Goal: Information Seeking & Learning: Learn about a topic

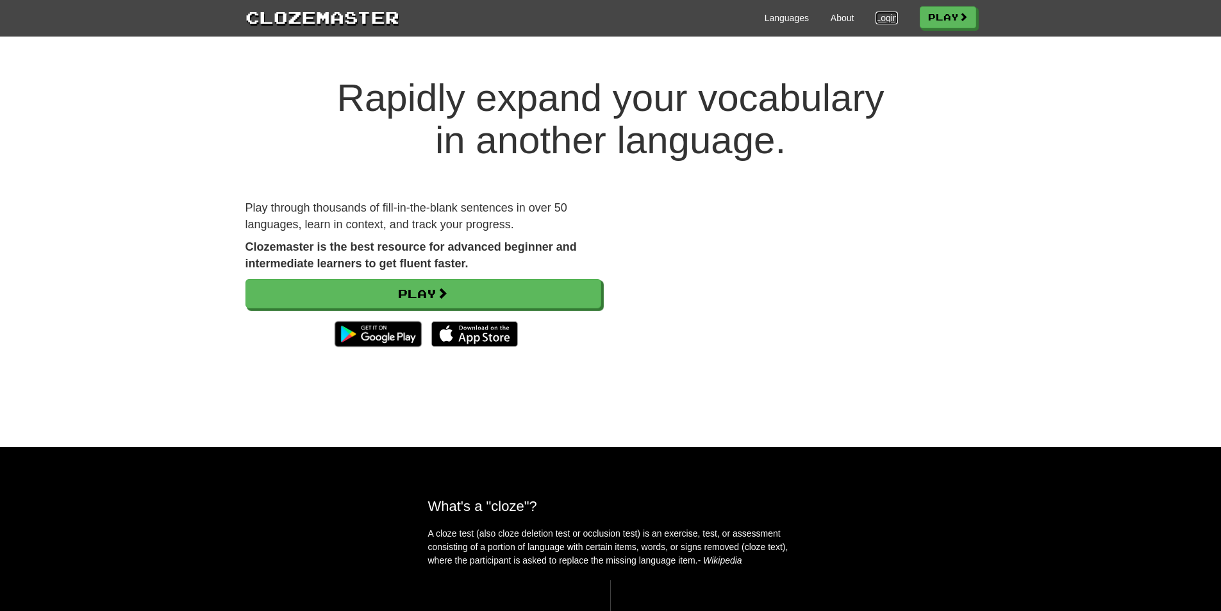
click at [880, 20] on link "Login" at bounding box center [887, 18] width 22 height 13
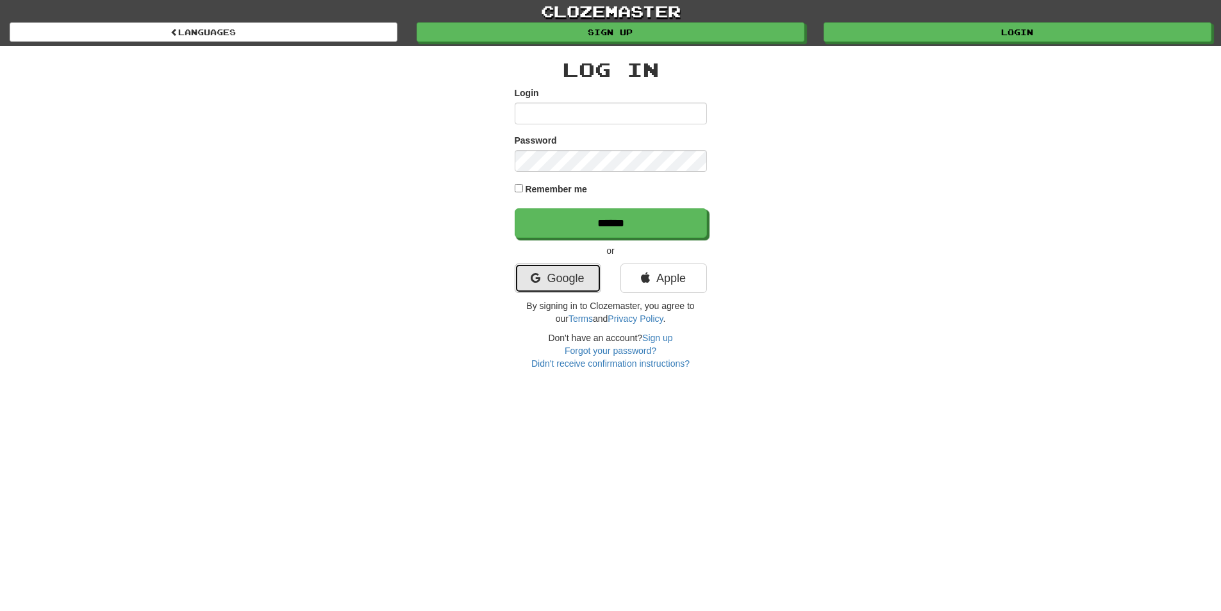
click at [578, 287] on link "Google" at bounding box center [558, 277] width 87 height 29
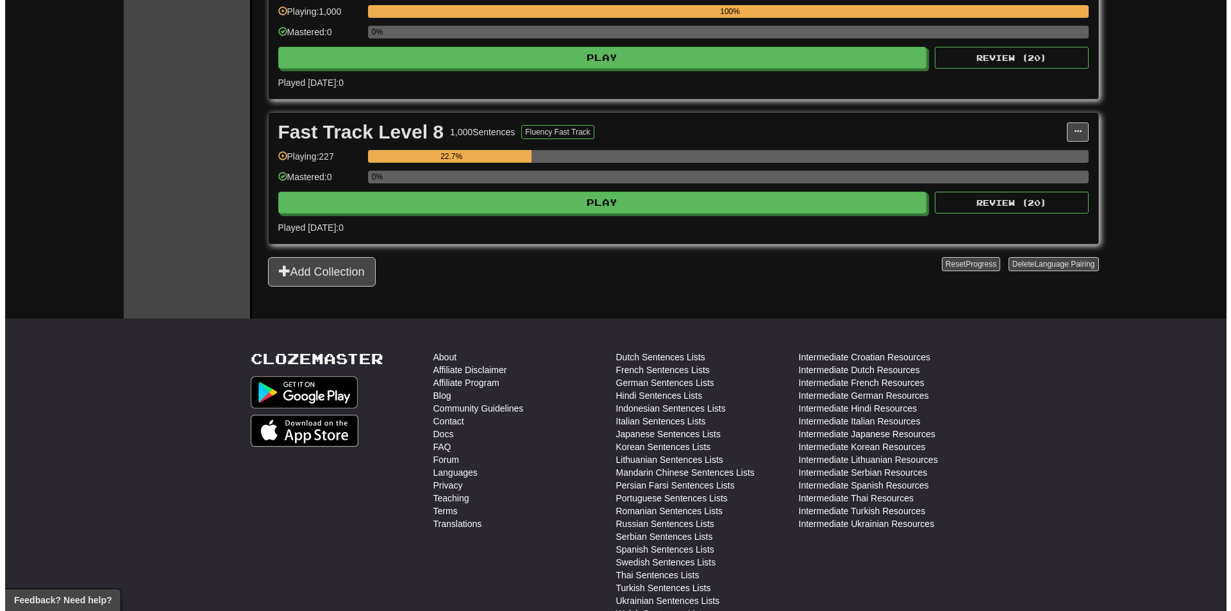
scroll to position [1072, 0]
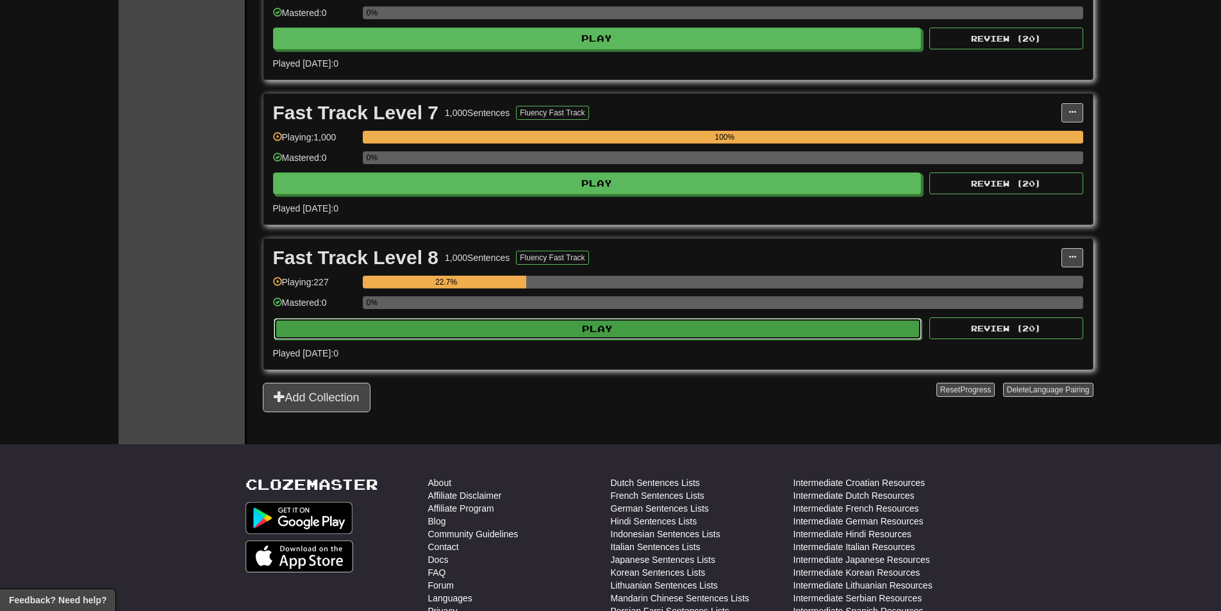
click at [617, 335] on button "Play" at bounding box center [598, 329] width 649 height 22
select select "********"
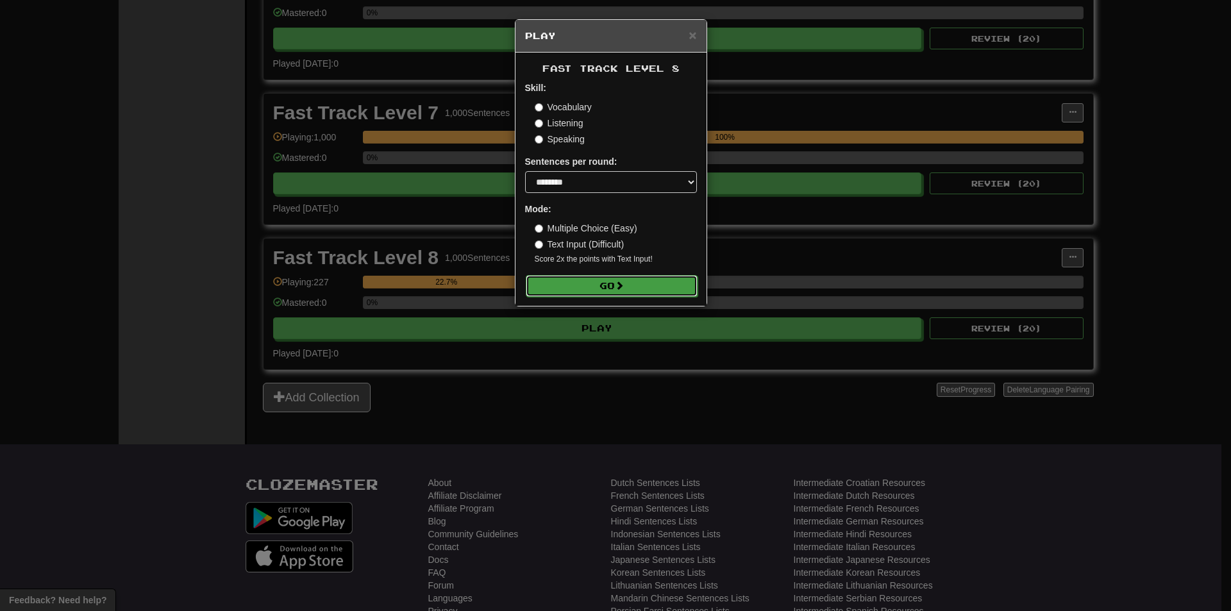
click at [640, 285] on button "Go" at bounding box center [612, 286] width 172 height 22
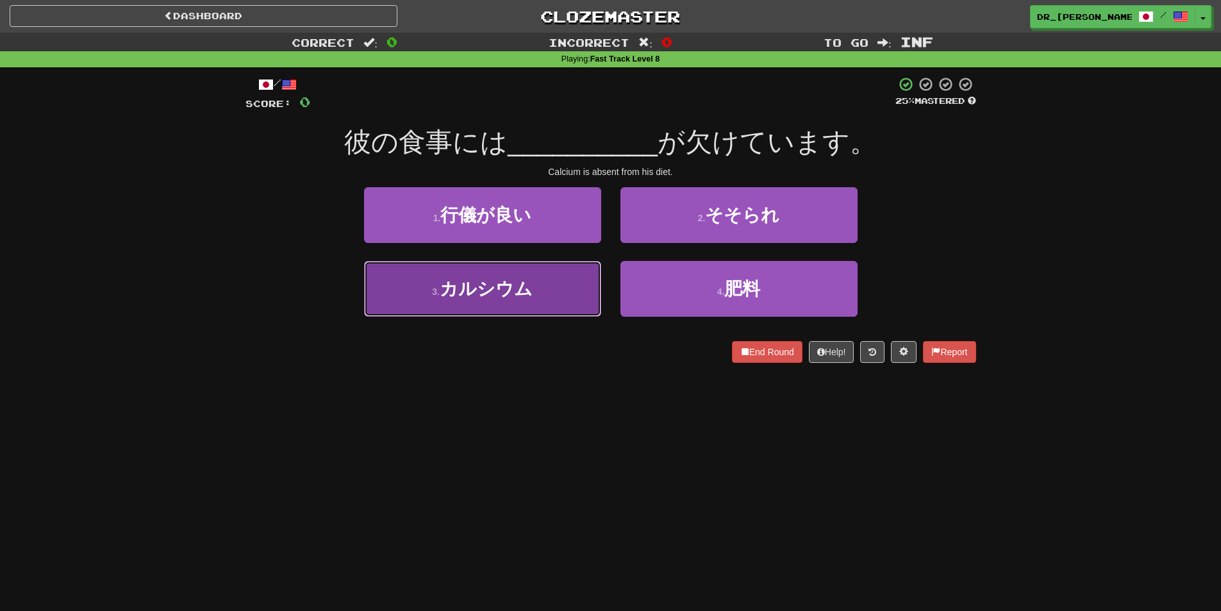
click at [553, 288] on button "3 . カルシウム" at bounding box center [482, 289] width 237 height 56
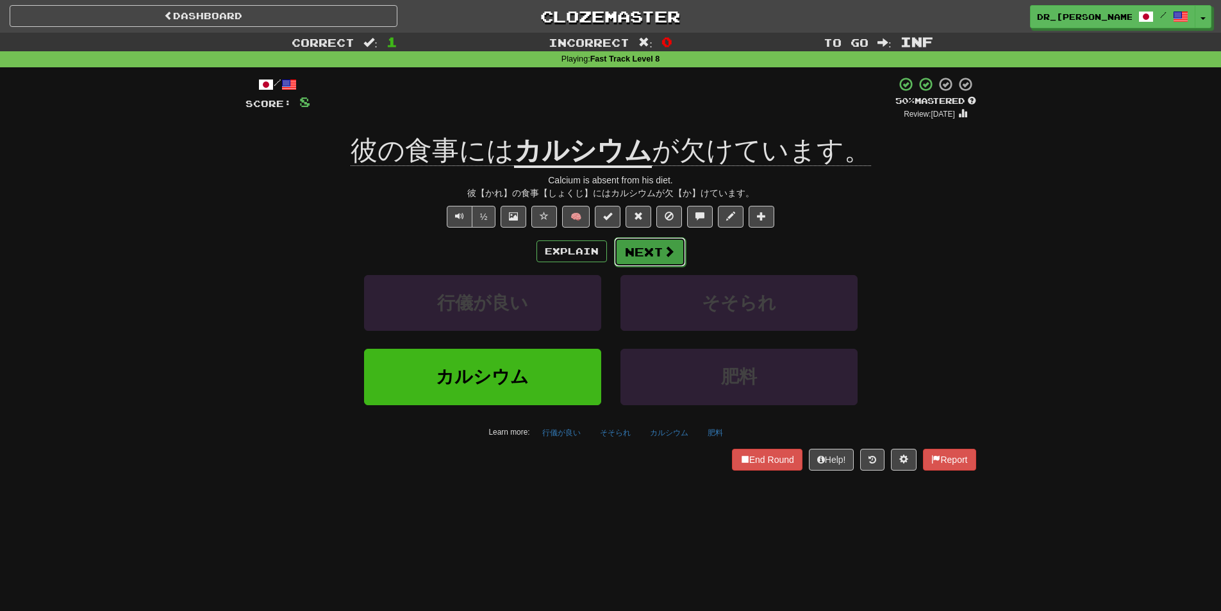
click at [649, 256] on button "Next" at bounding box center [650, 251] width 72 height 29
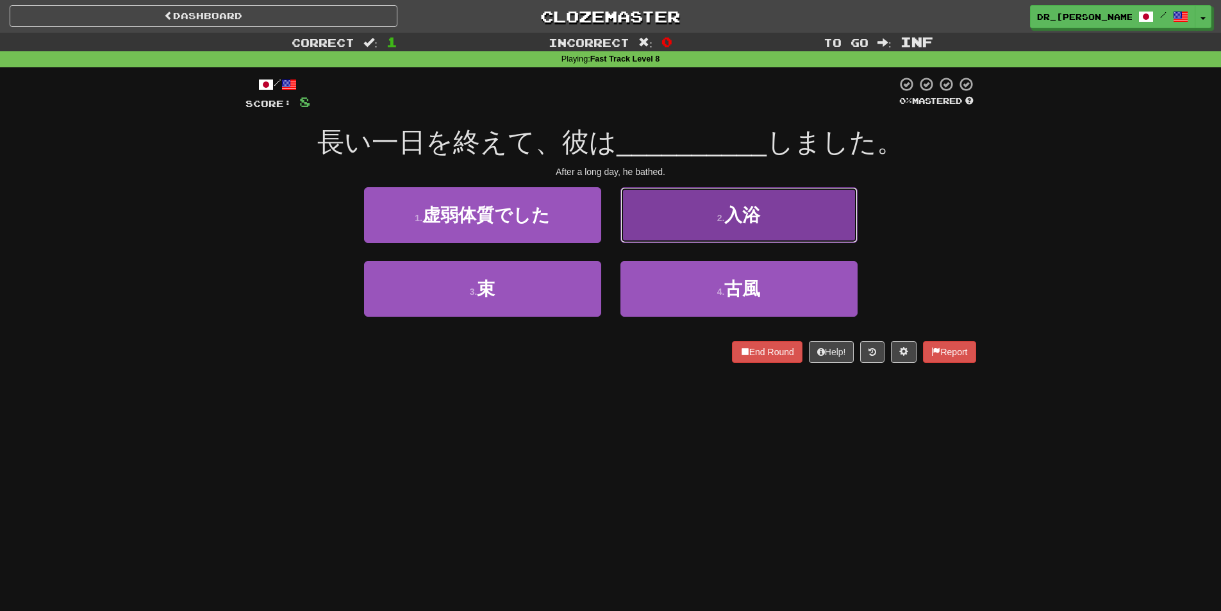
click at [700, 229] on button "2 . 入浴" at bounding box center [738, 215] width 237 height 56
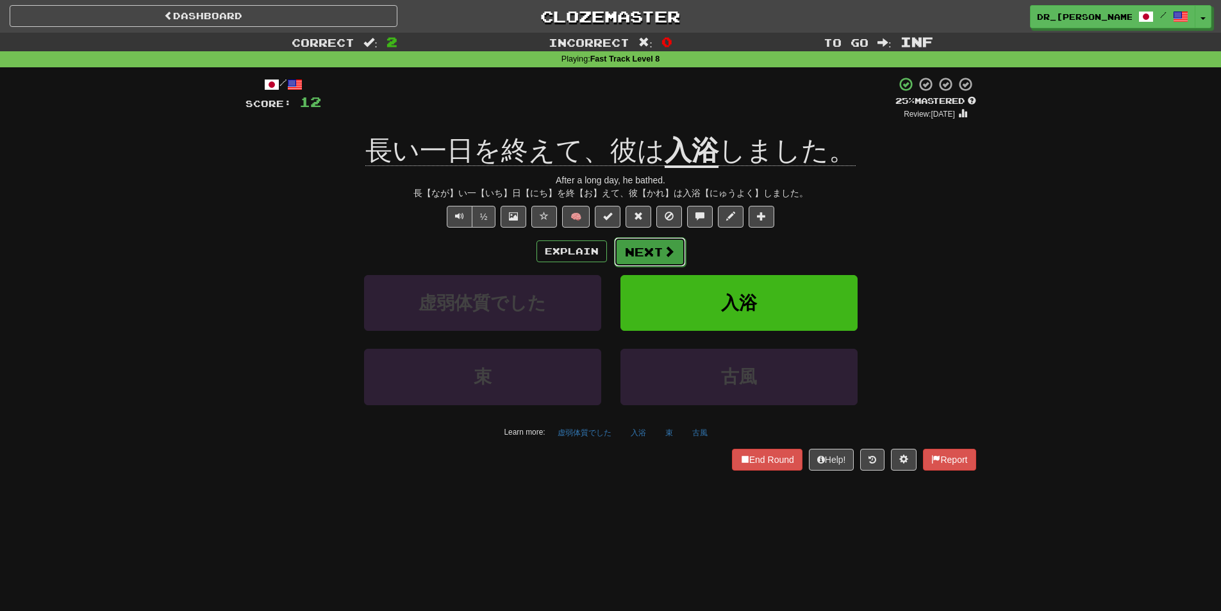
click at [654, 253] on button "Next" at bounding box center [650, 251] width 72 height 29
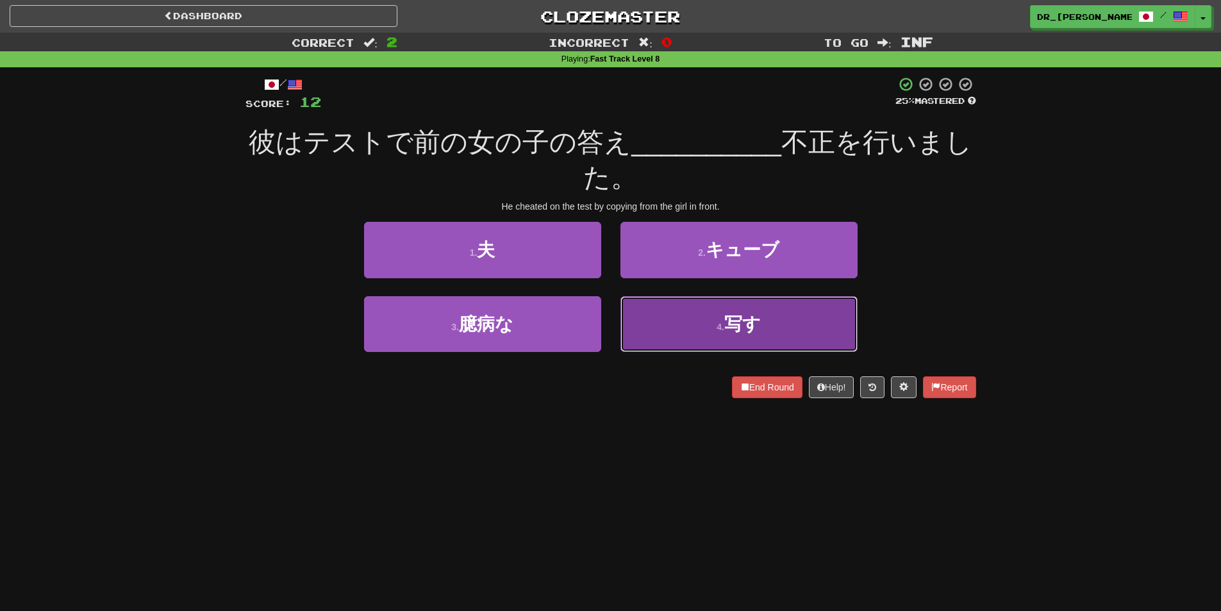
click at [724, 331] on small "4 ." at bounding box center [721, 327] width 8 height 10
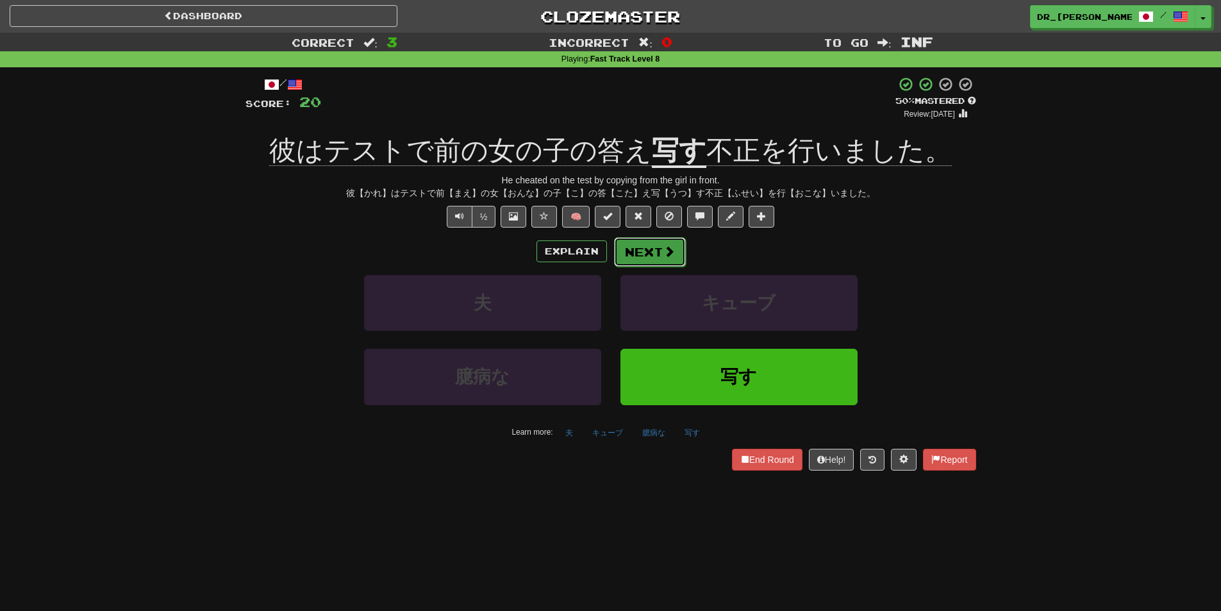
click at [663, 253] on span at bounding box center [669, 251] width 12 height 12
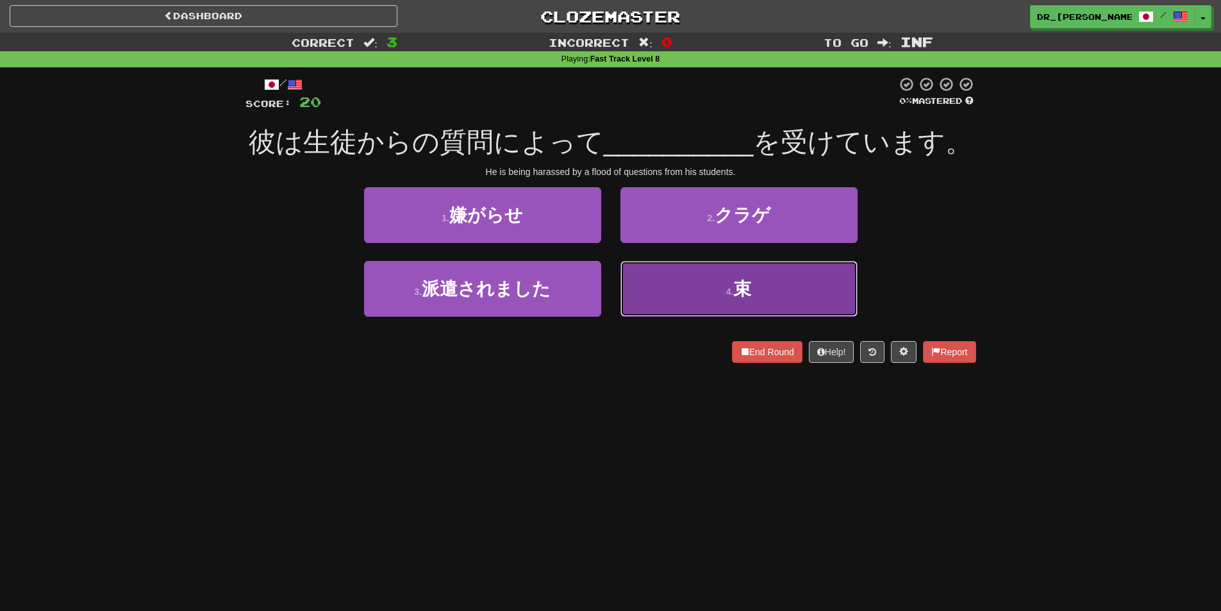
click at [706, 297] on button "4 . 束" at bounding box center [738, 289] width 237 height 56
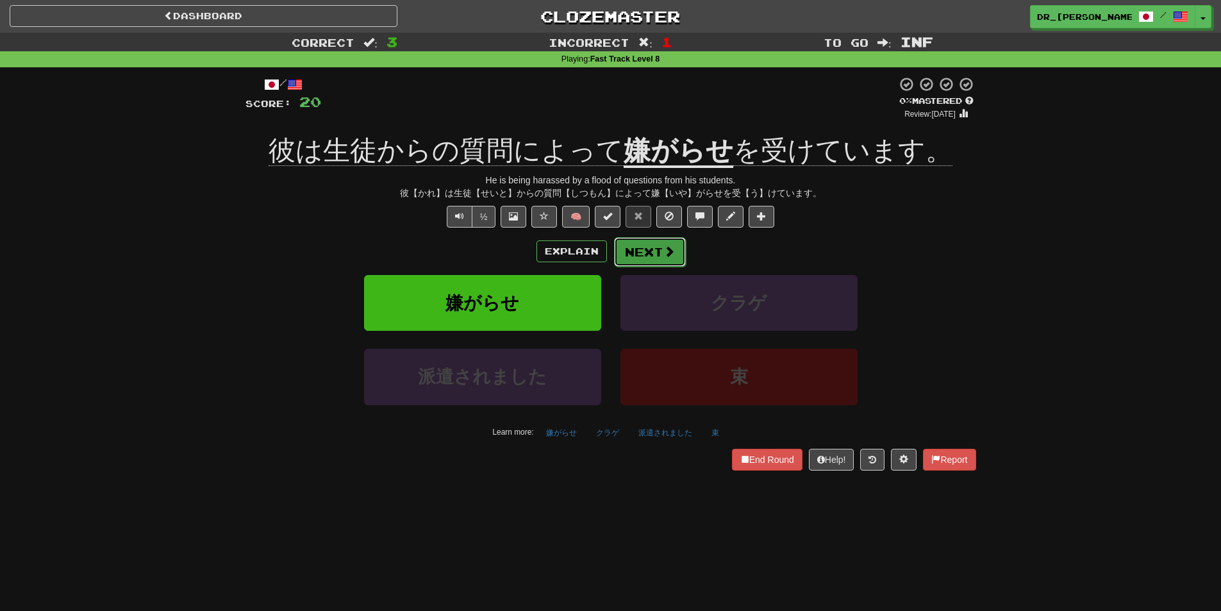
click at [669, 251] on span at bounding box center [669, 251] width 12 height 12
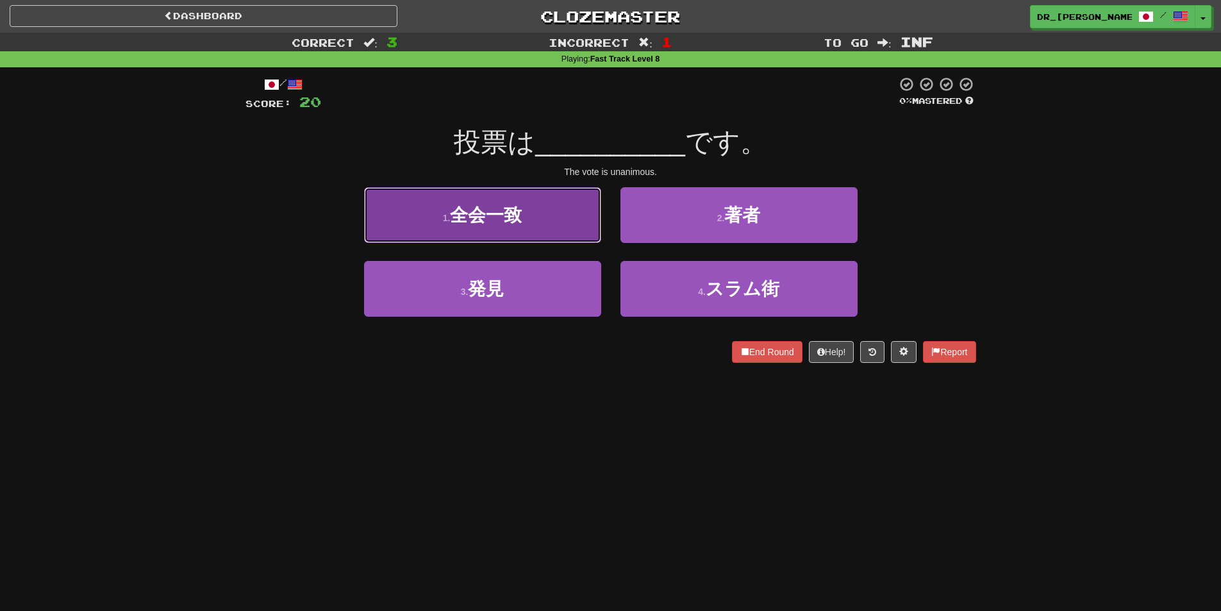
click at [563, 235] on button "1 . 全会一致" at bounding box center [482, 215] width 237 height 56
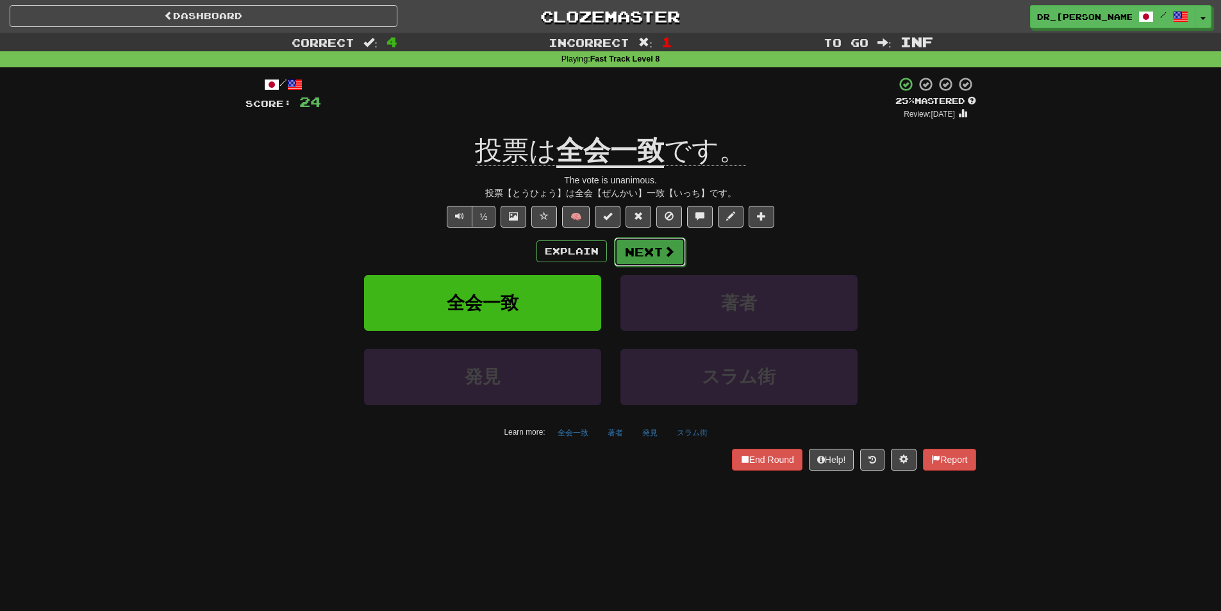
click at [671, 245] on span at bounding box center [669, 251] width 12 height 12
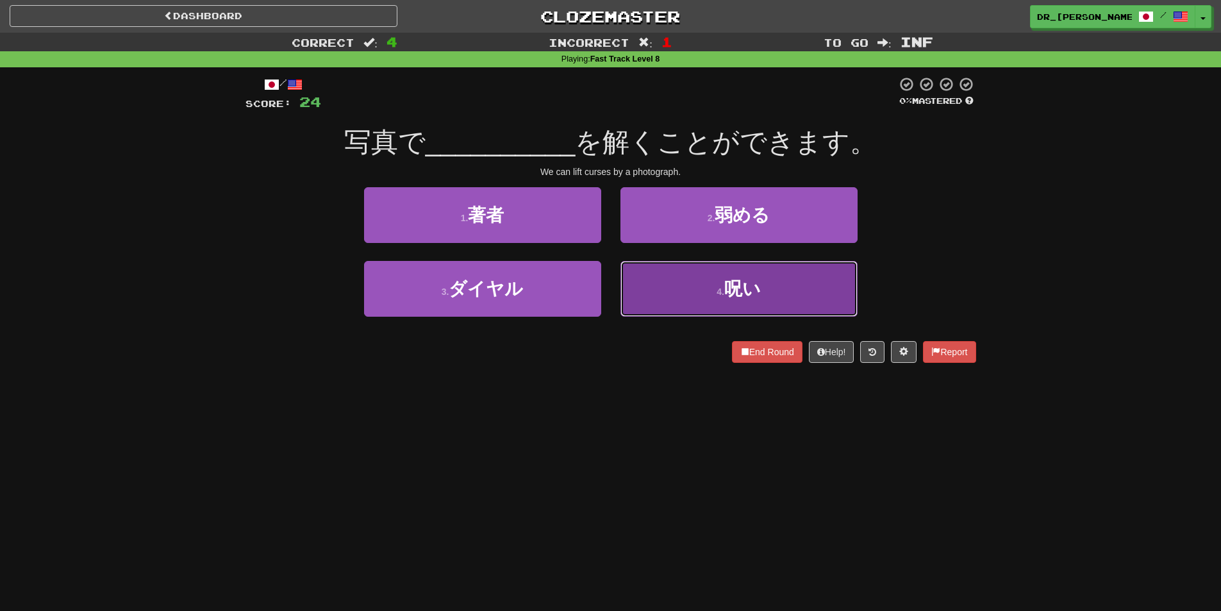
click at [722, 297] on button "4 . 呪い" at bounding box center [738, 289] width 237 height 56
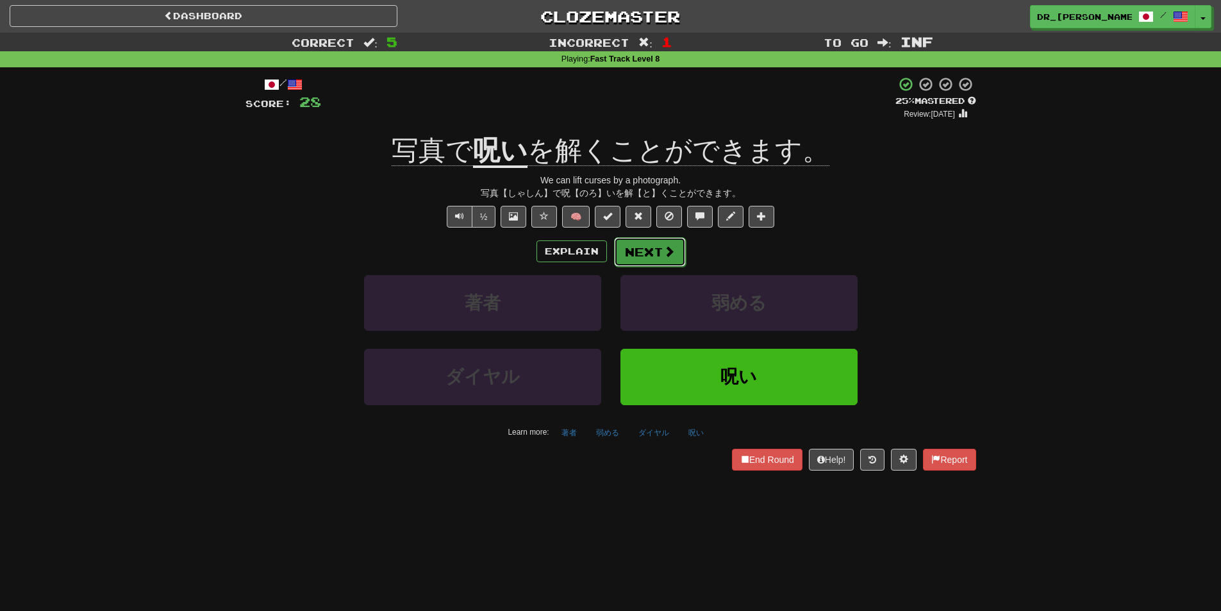
click at [673, 247] on span at bounding box center [669, 251] width 12 height 12
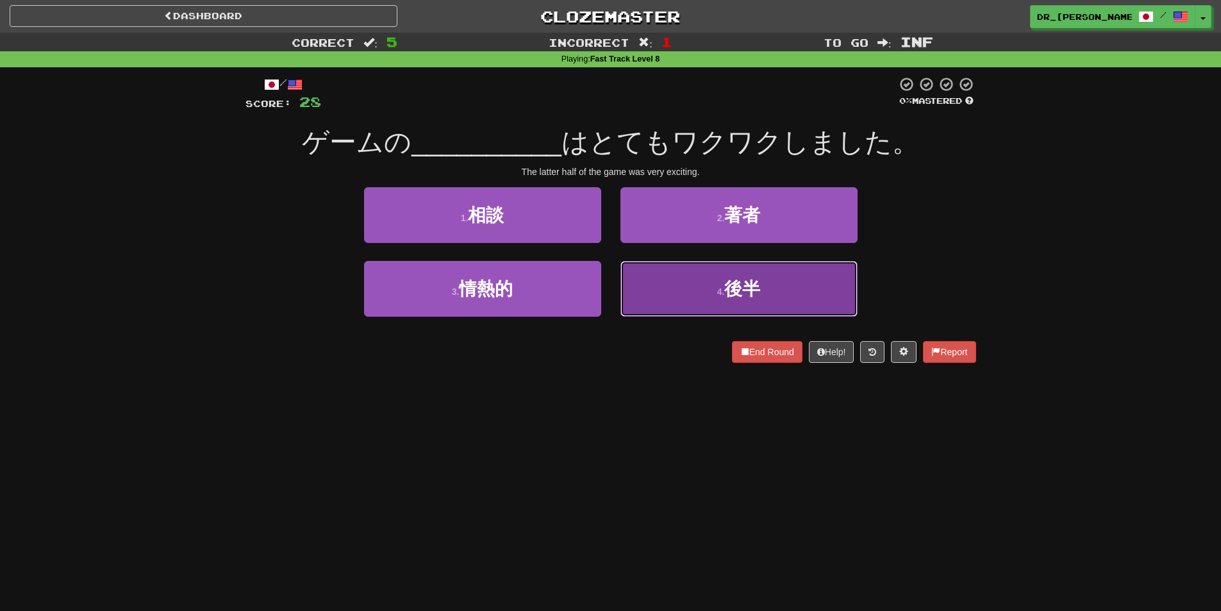
click at [754, 297] on span "後半" at bounding box center [742, 289] width 36 height 20
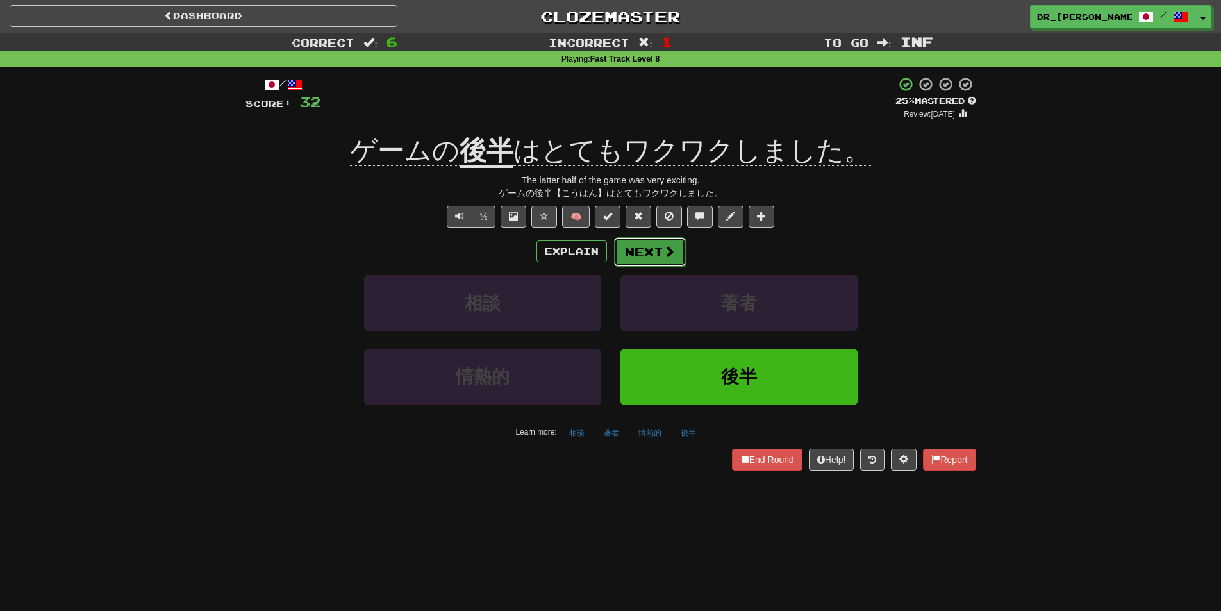
click at [654, 254] on button "Next" at bounding box center [650, 251] width 72 height 29
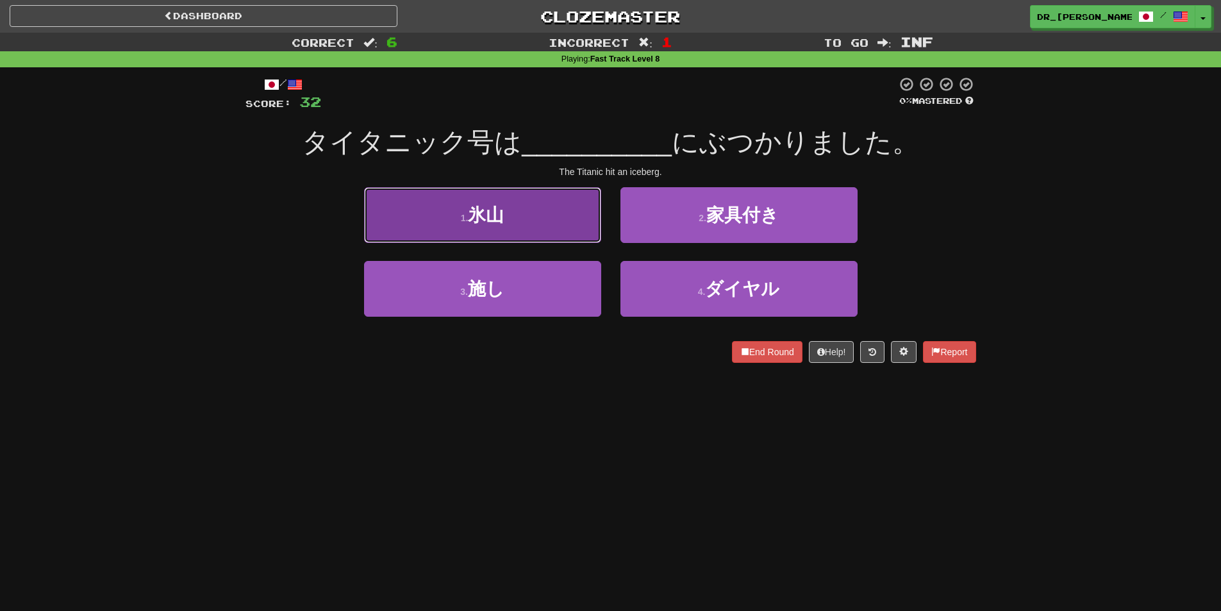
click at [560, 218] on button "1 . 氷山" at bounding box center [482, 215] width 237 height 56
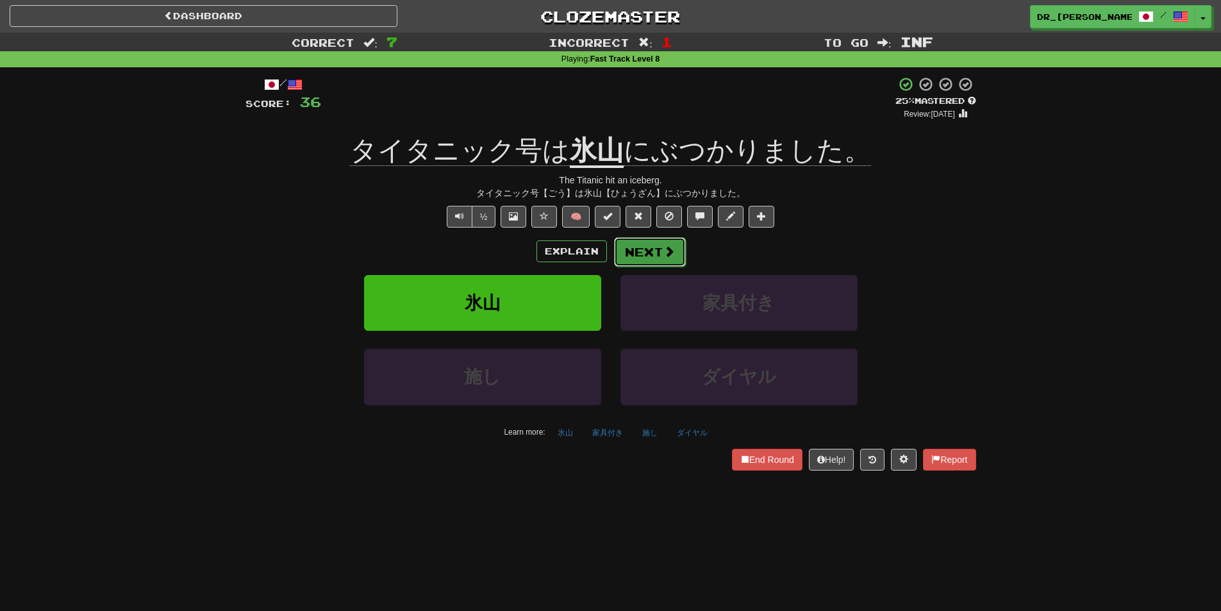
click at [668, 254] on span at bounding box center [669, 251] width 12 height 12
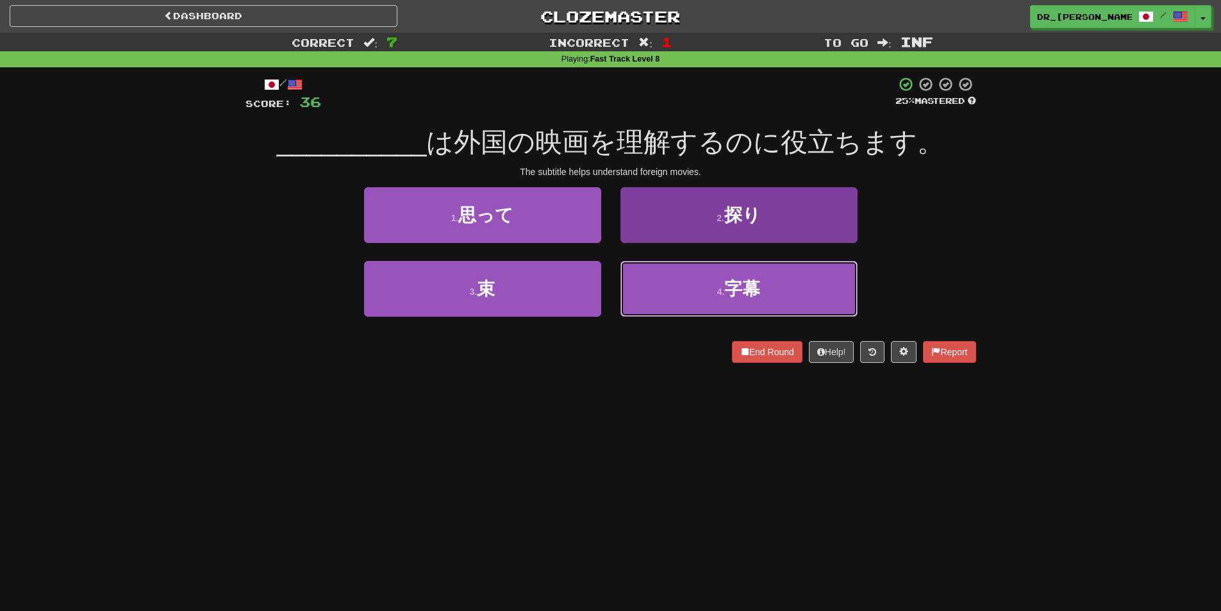
click at [710, 294] on button "4 . 字幕" at bounding box center [738, 289] width 237 height 56
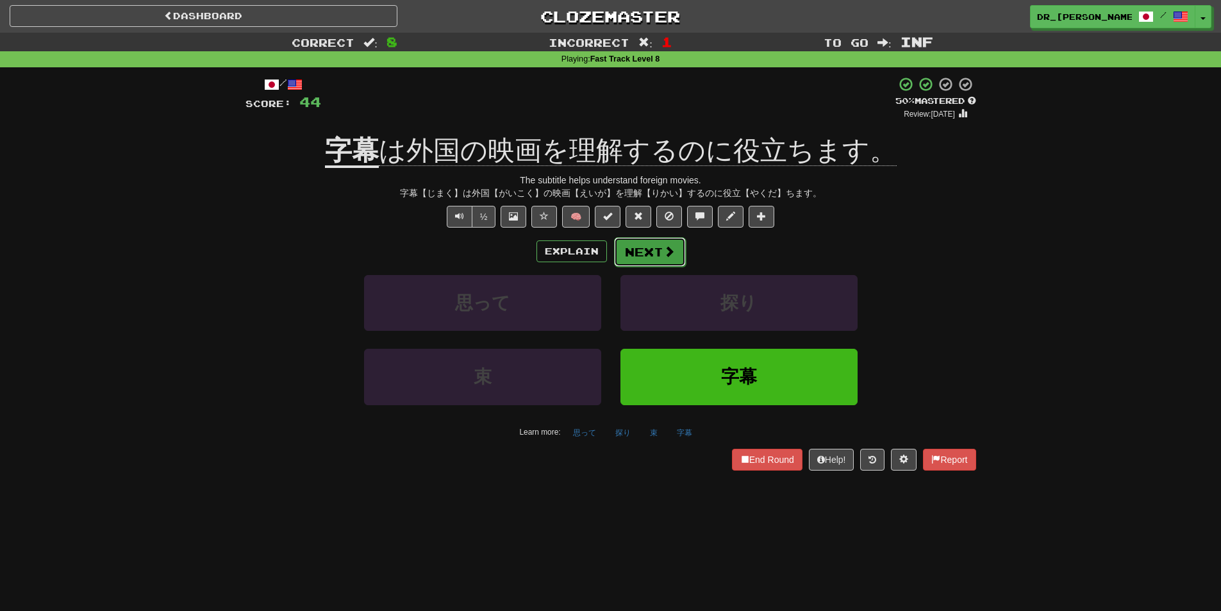
click at [645, 240] on button "Next" at bounding box center [650, 251] width 72 height 29
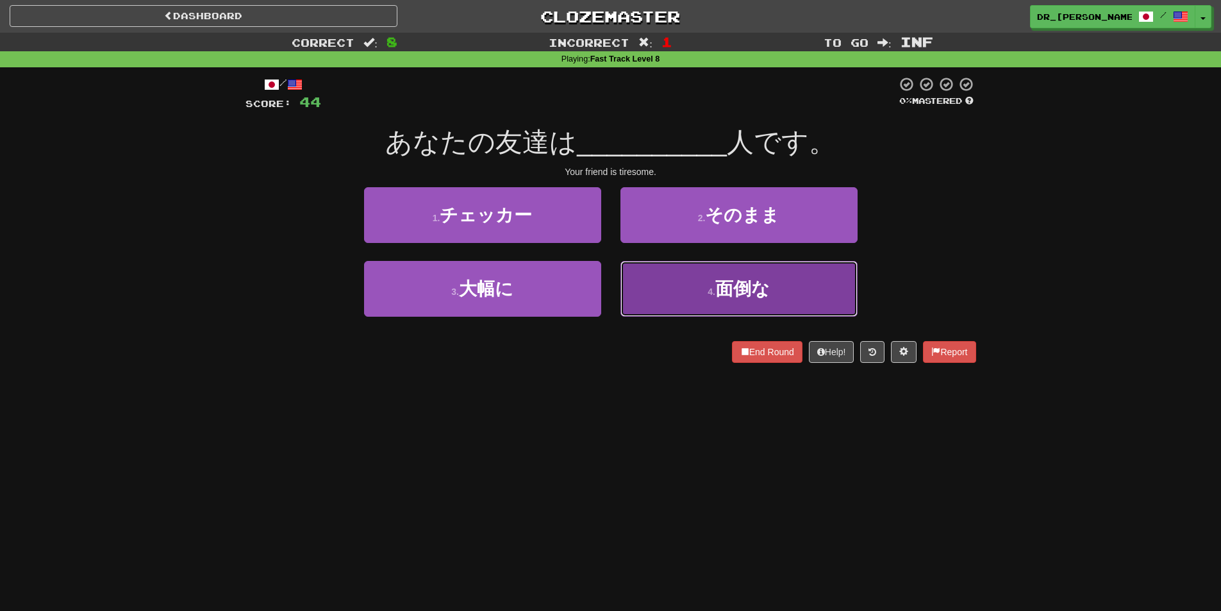
click at [697, 278] on button "4 . 面倒な" at bounding box center [738, 289] width 237 height 56
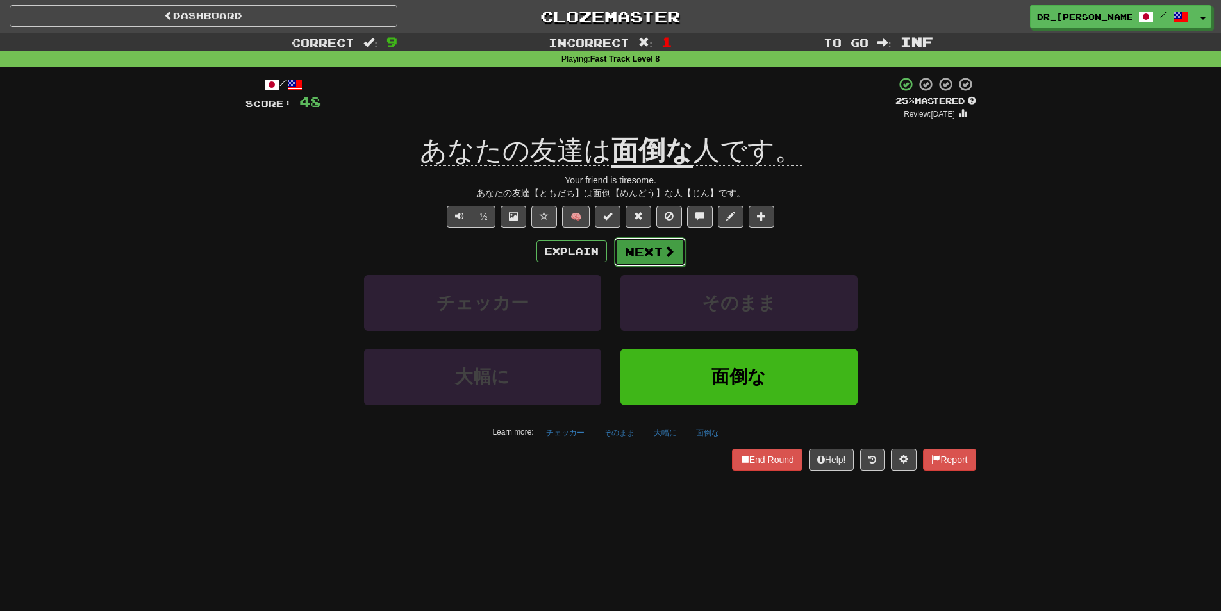
click at [676, 250] on button "Next" at bounding box center [650, 251] width 72 height 29
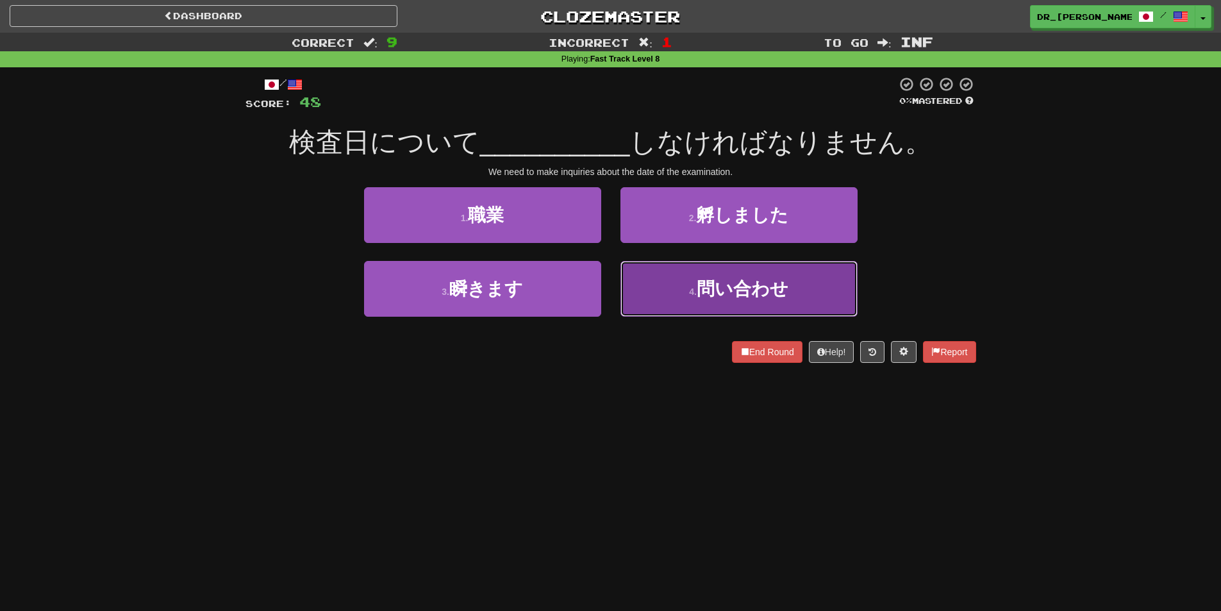
click at [732, 286] on span "問い合わせ" at bounding box center [743, 289] width 92 height 20
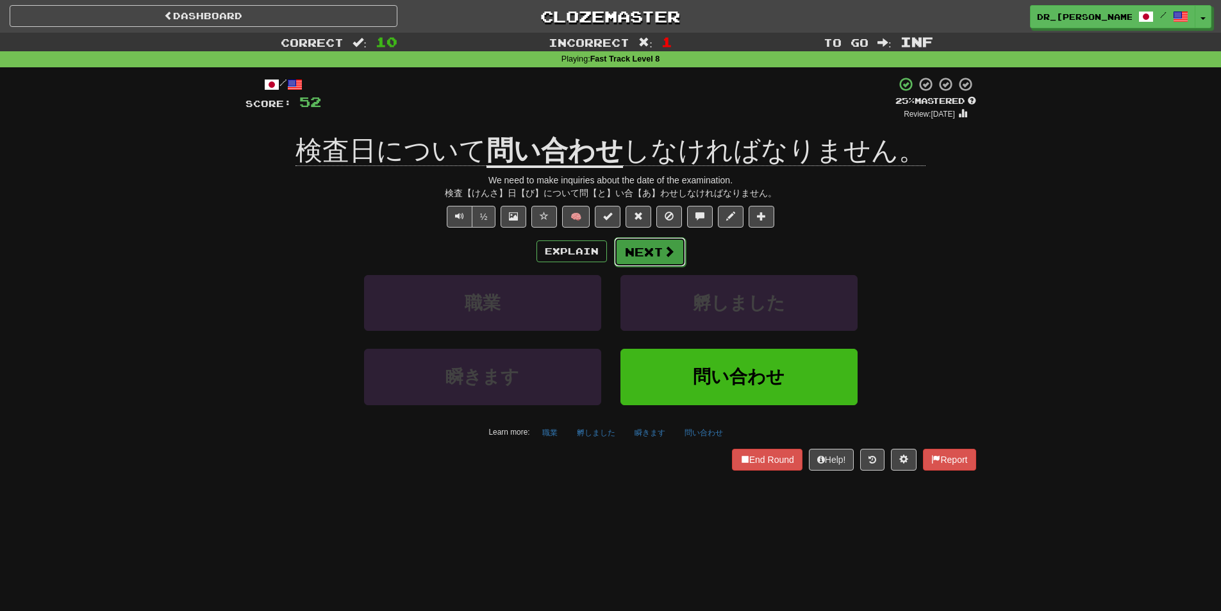
click at [678, 253] on button "Next" at bounding box center [650, 251] width 72 height 29
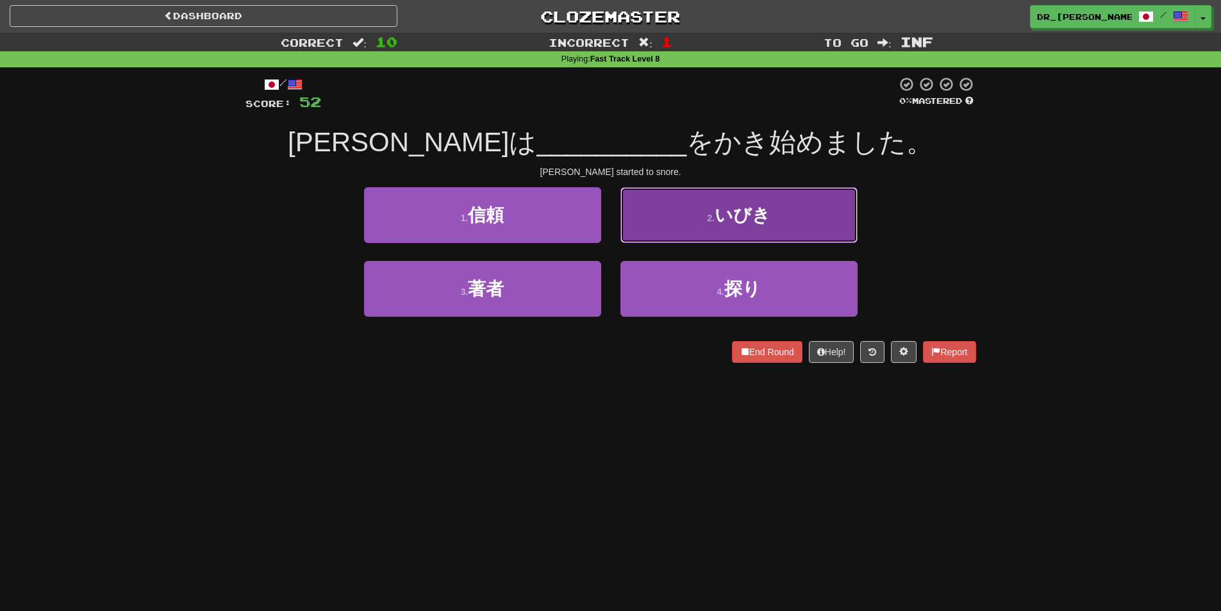
click at [709, 229] on button "2 . いびき" at bounding box center [738, 215] width 237 height 56
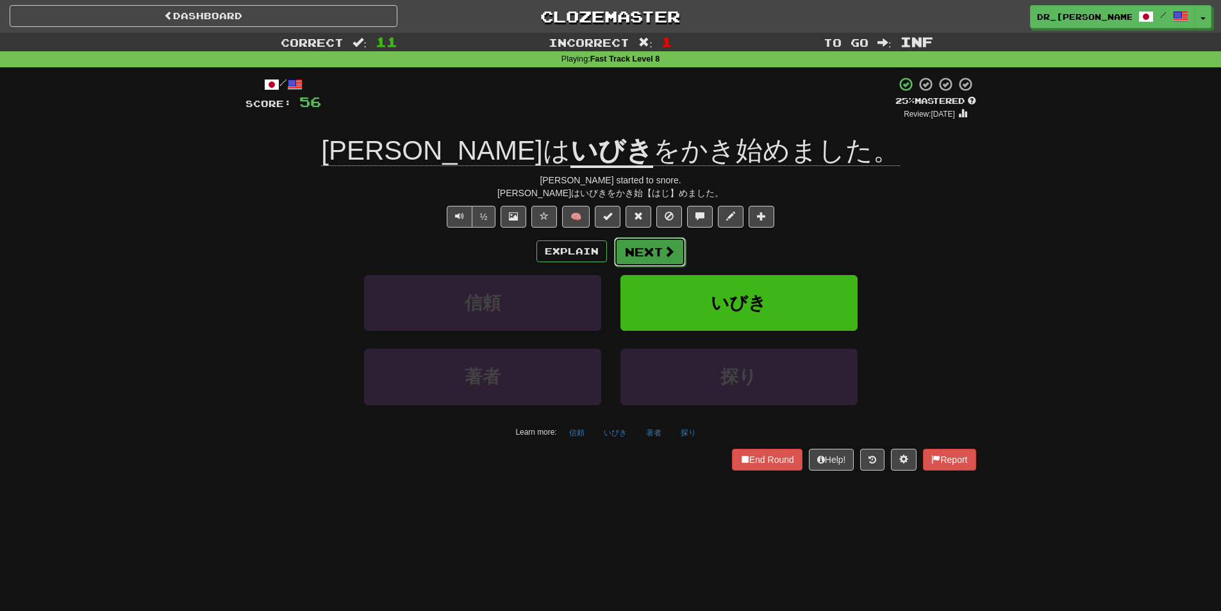
click at [658, 249] on button "Next" at bounding box center [650, 251] width 72 height 29
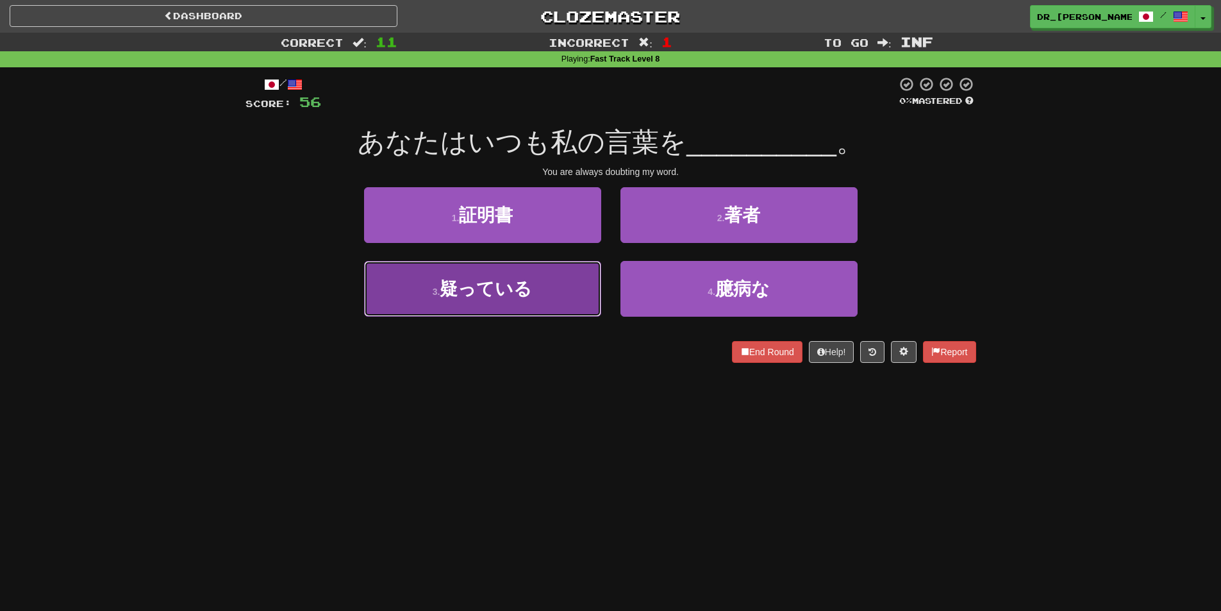
click at [547, 279] on button "3 . 疑っている" at bounding box center [482, 289] width 237 height 56
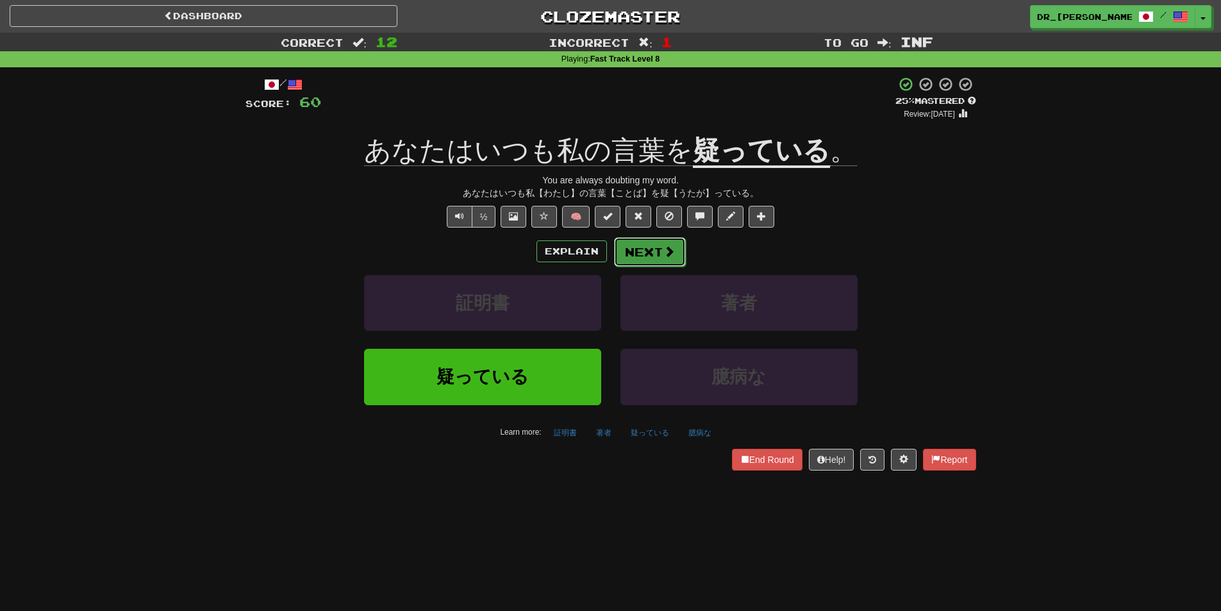
click at [639, 251] on button "Next" at bounding box center [650, 251] width 72 height 29
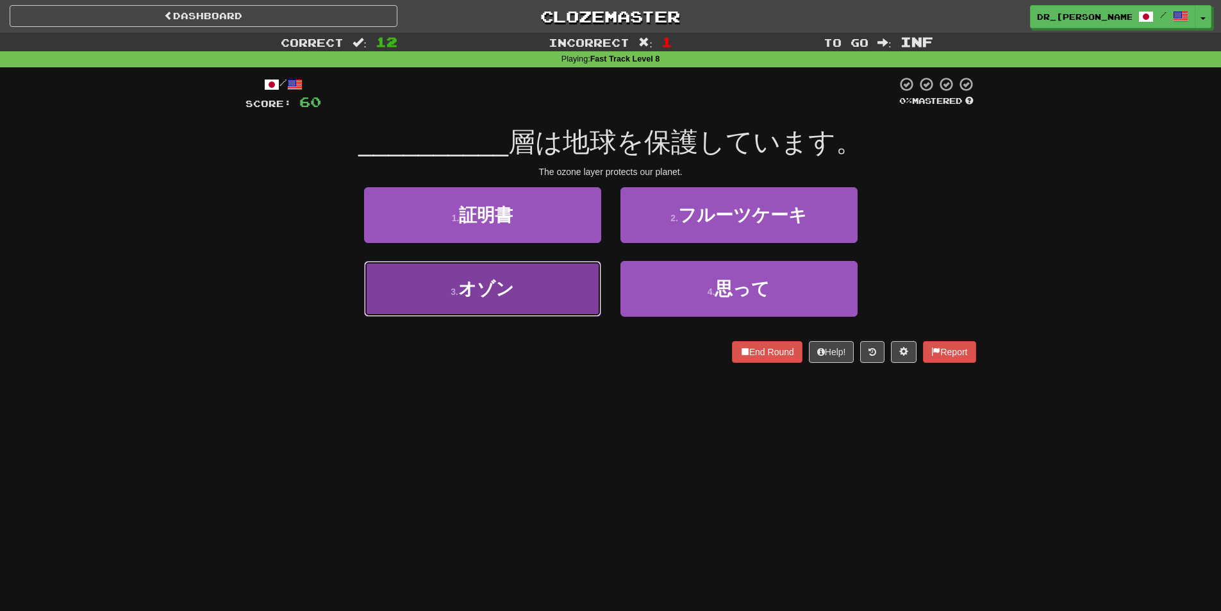
click at [556, 295] on button "3 . オゾン" at bounding box center [482, 289] width 237 height 56
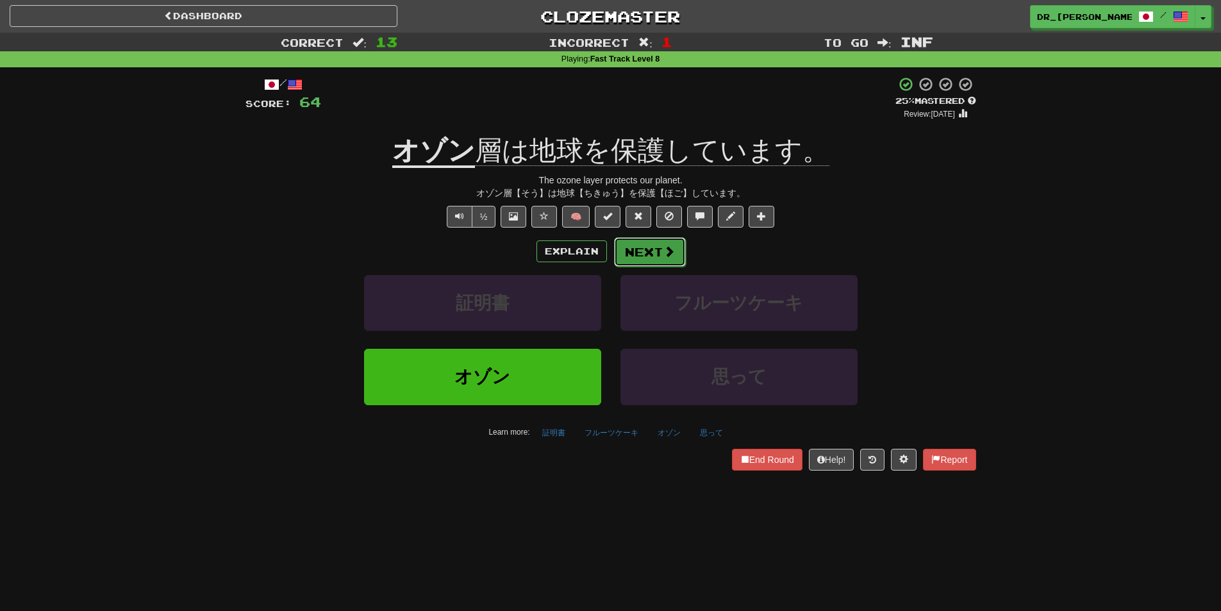
click at [659, 256] on button "Next" at bounding box center [650, 251] width 72 height 29
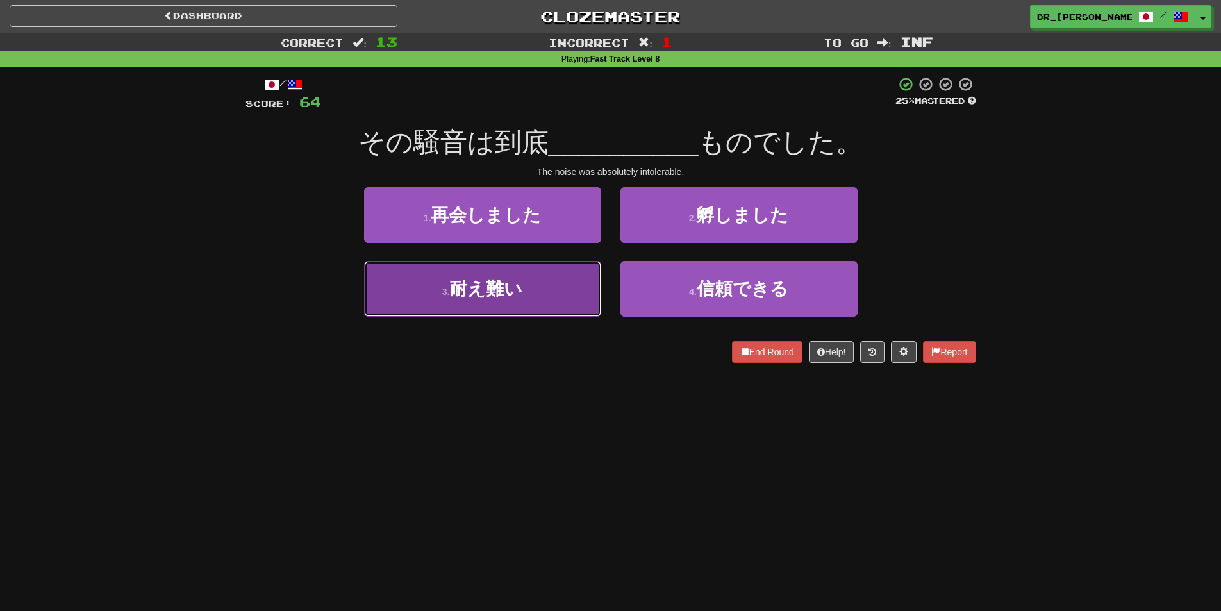
click at [551, 298] on button "3 . 耐え難い" at bounding box center [482, 289] width 237 height 56
